Goal: Obtain resource: Download file/media

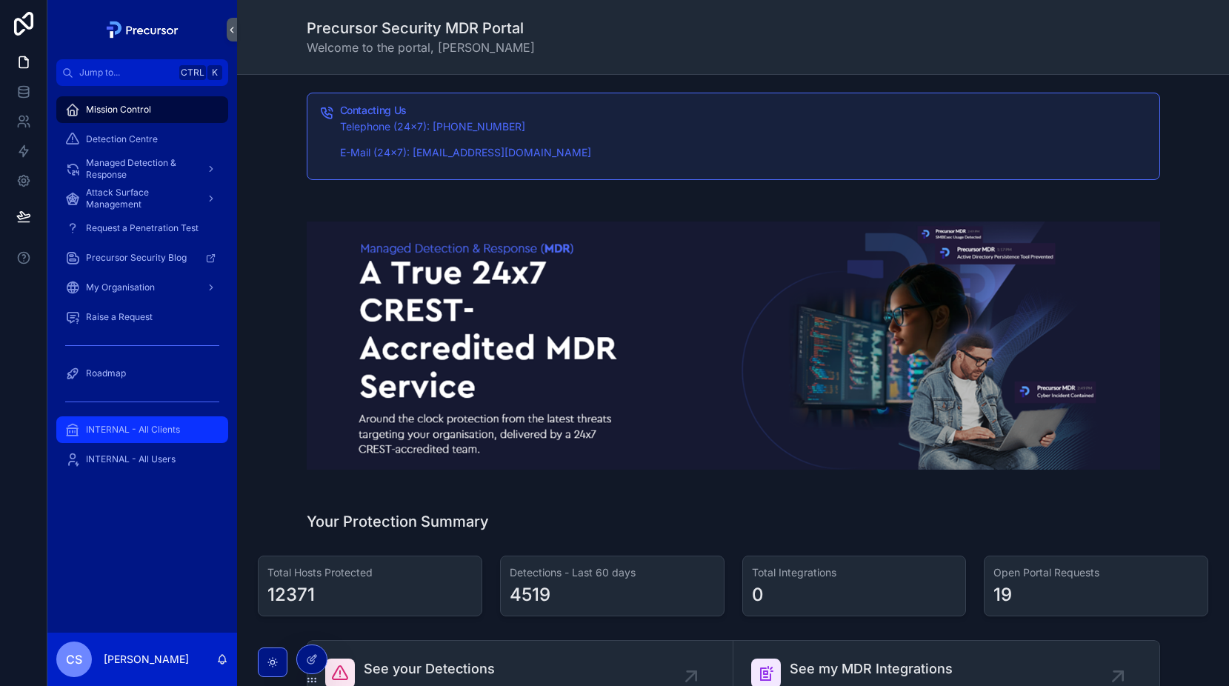
click at [113, 429] on span "INTERNAL - All Clients" at bounding box center [133, 430] width 94 height 12
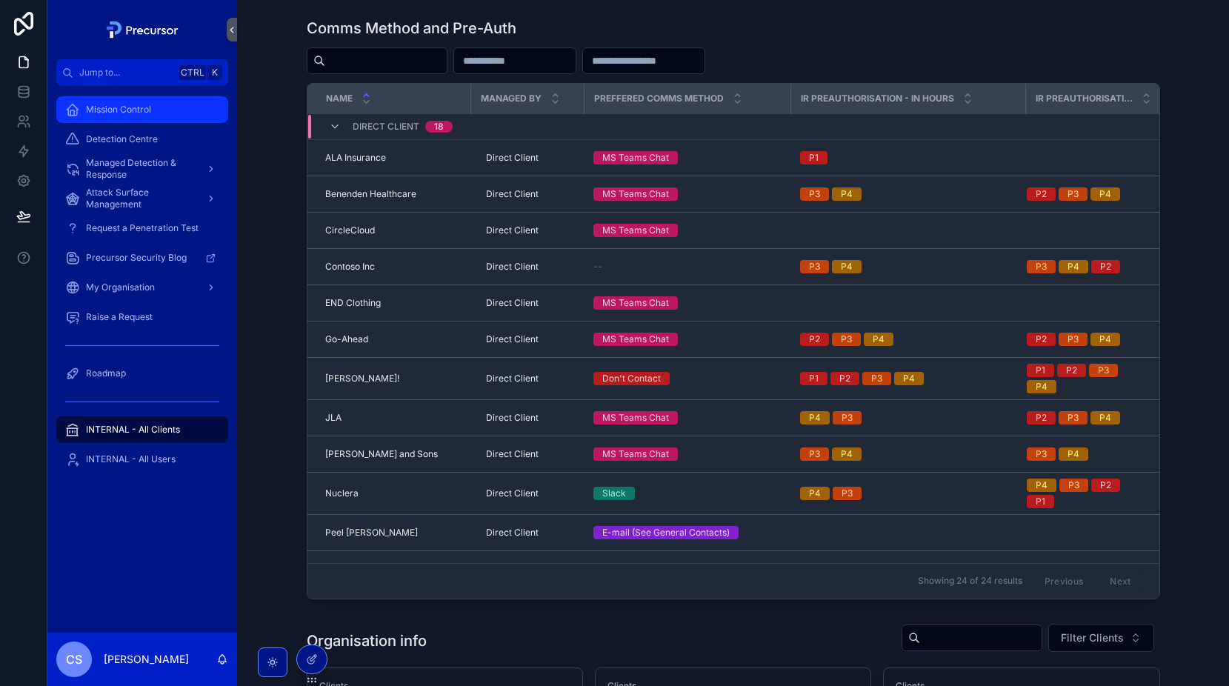
click at [127, 116] on div "Mission Control" at bounding box center [142, 110] width 154 height 24
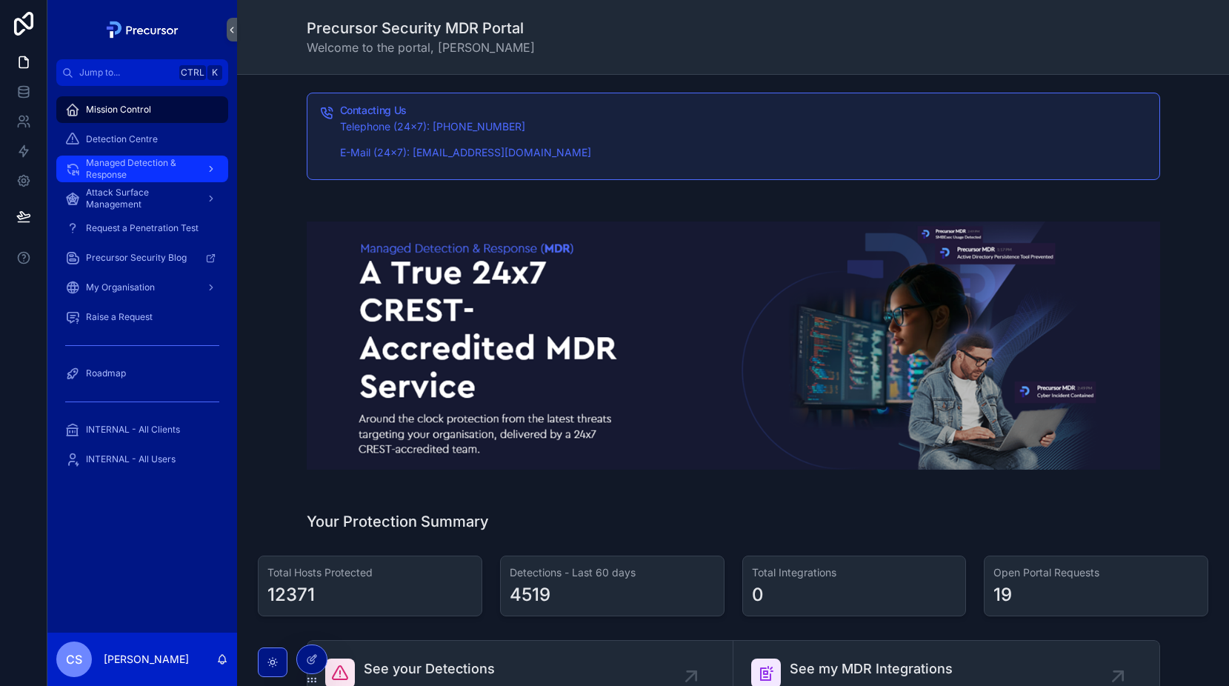
click at [119, 173] on span "Managed Detection & Response" at bounding box center [140, 169] width 108 height 24
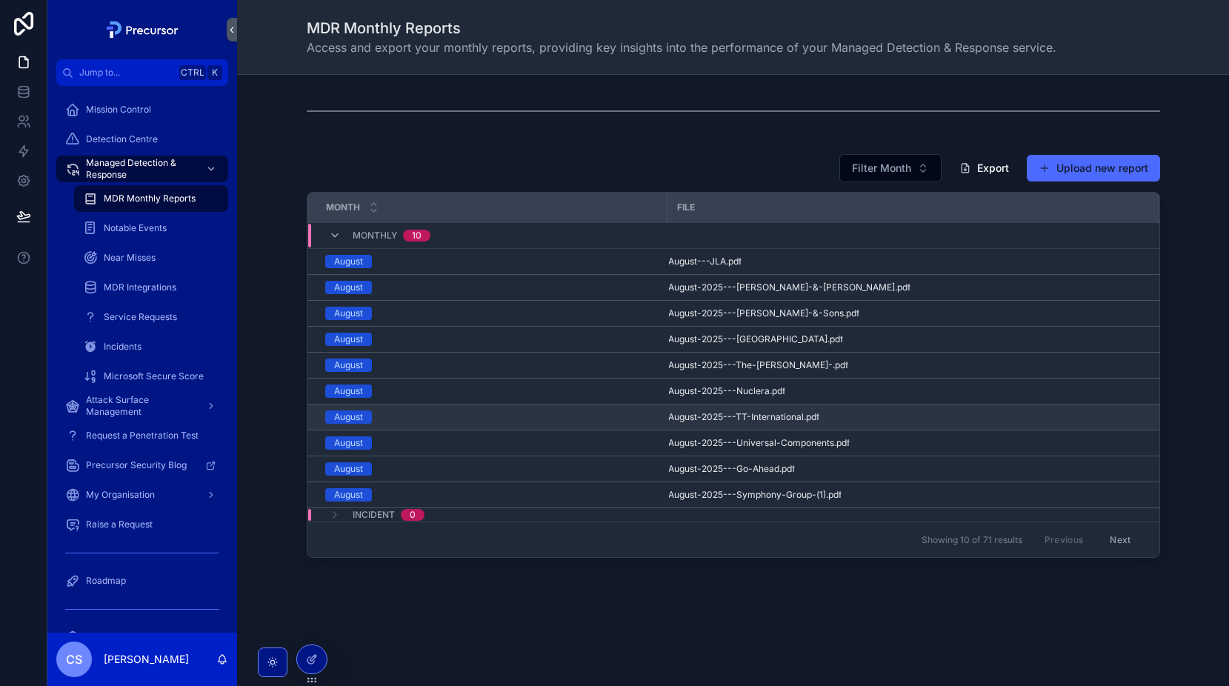
click at [320, 413] on td "August" at bounding box center [487, 417] width 360 height 26
click at [364, 409] on td "August" at bounding box center [487, 417] width 360 height 26
click at [770, 415] on span "August-2025---TT-International" at bounding box center [736, 417] width 136 height 12
